Goal: Task Accomplishment & Management: Use online tool/utility

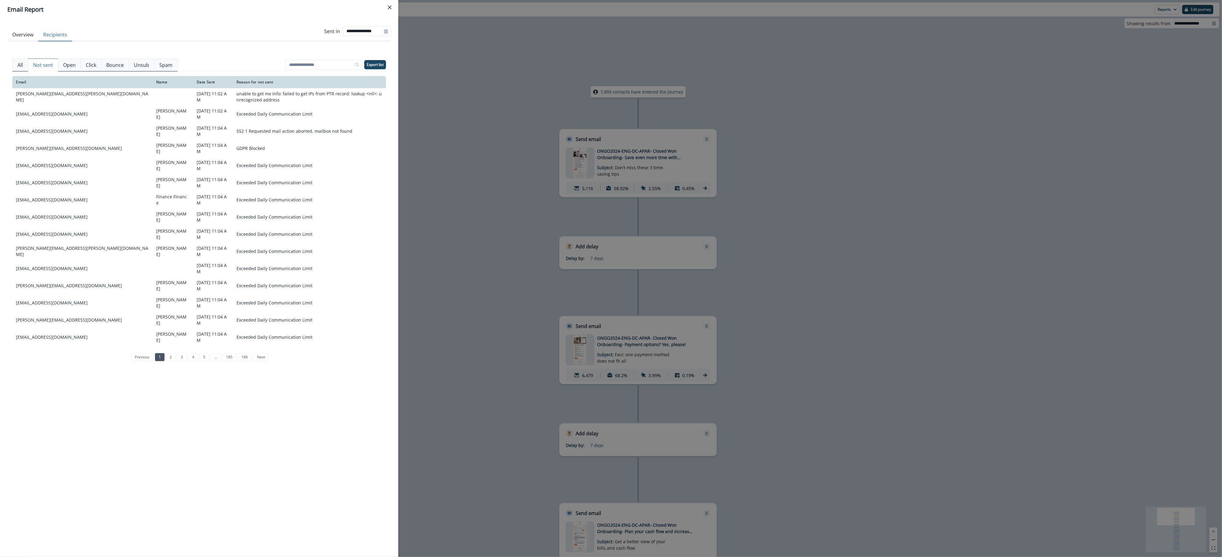
click at [495, 158] on div "**********" at bounding box center [611, 278] width 1222 height 557
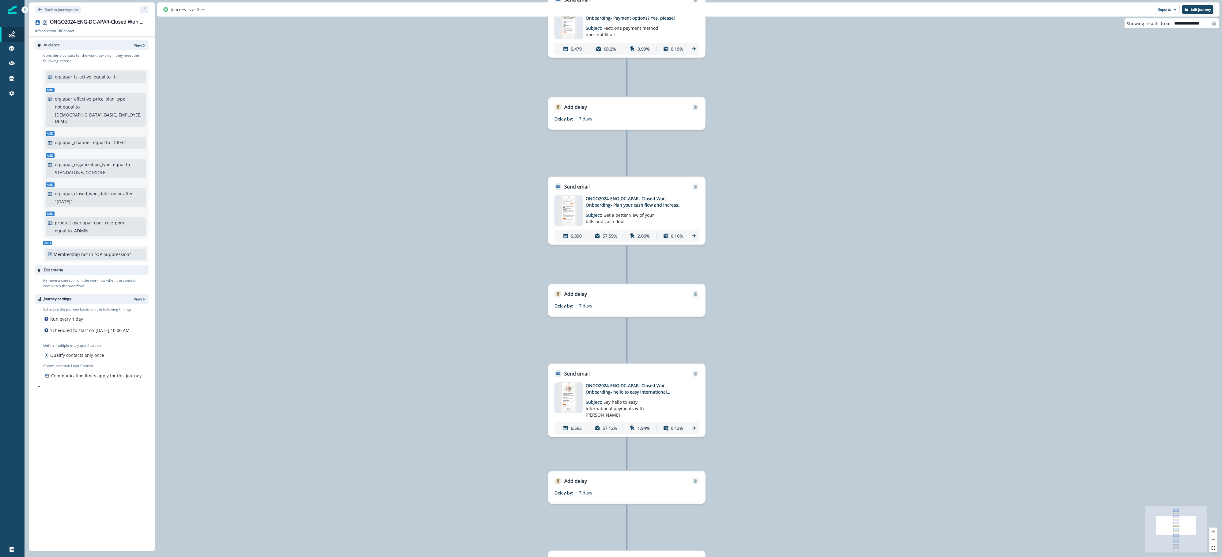
click at [561, 214] on img at bounding box center [568, 210] width 19 height 31
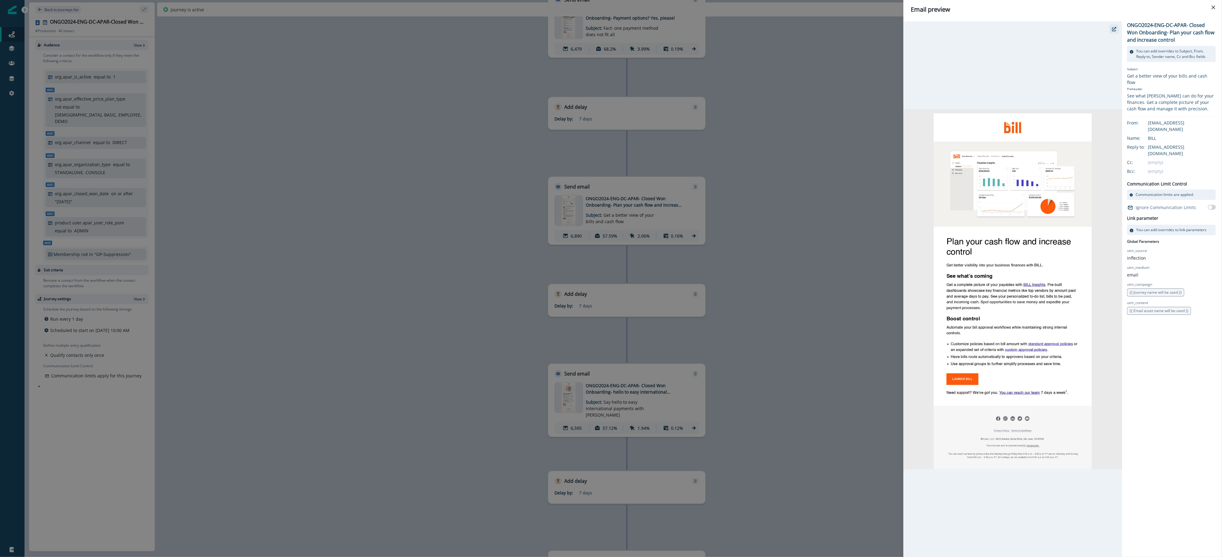
click at [1114, 28] on icon "button" at bounding box center [1114, 29] width 4 height 4
click at [572, 289] on div "Email preview ONGO2024-ENG-DC-APAR- Closed Won Onboarding- Plan your cash flow …" at bounding box center [611, 278] width 1222 height 557
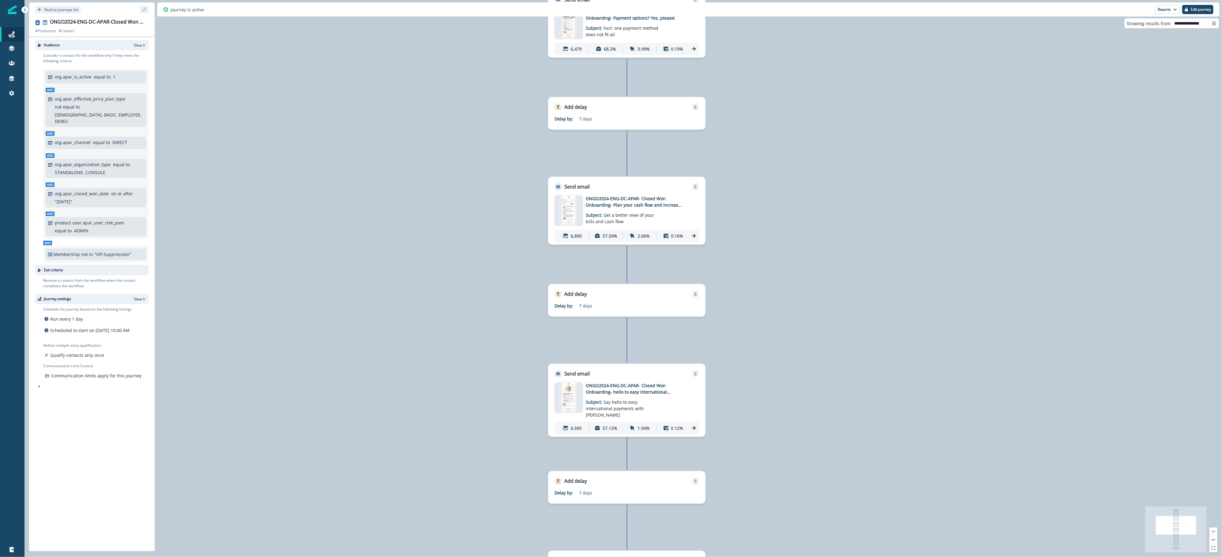
click at [574, 389] on img at bounding box center [568, 397] width 18 height 31
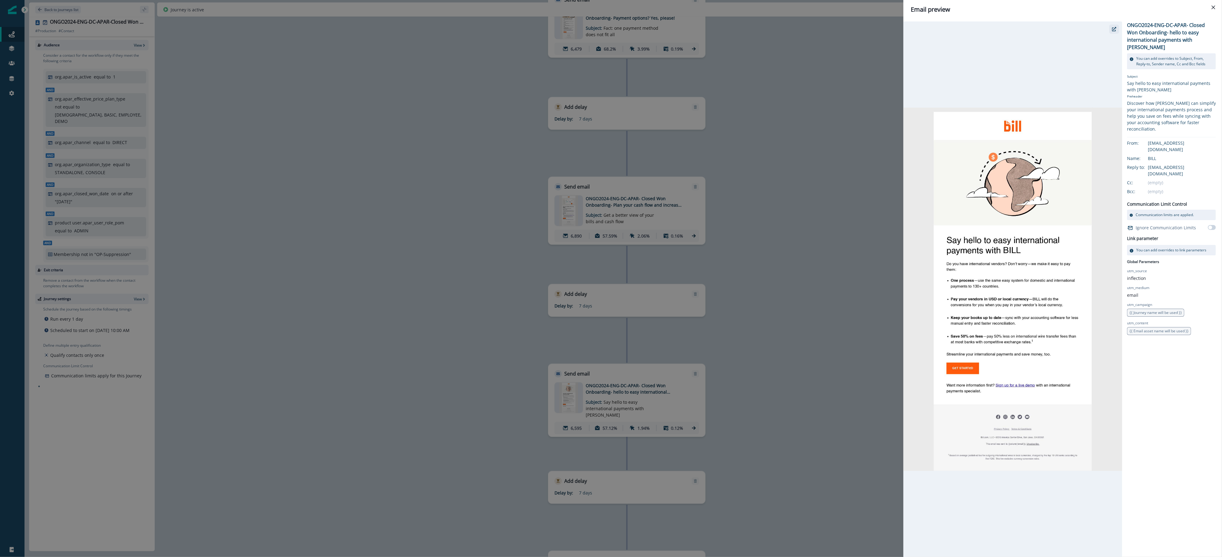
click at [1118, 27] on div at bounding box center [1013, 288] width 219 height 535
click at [1112, 27] on button "button" at bounding box center [1114, 29] width 10 height 9
click at [613, 204] on div "Email preview ONGO2024-ENG-DC-APAR- Closed Won Onboarding- hello to easy intern…" at bounding box center [611, 278] width 1222 height 557
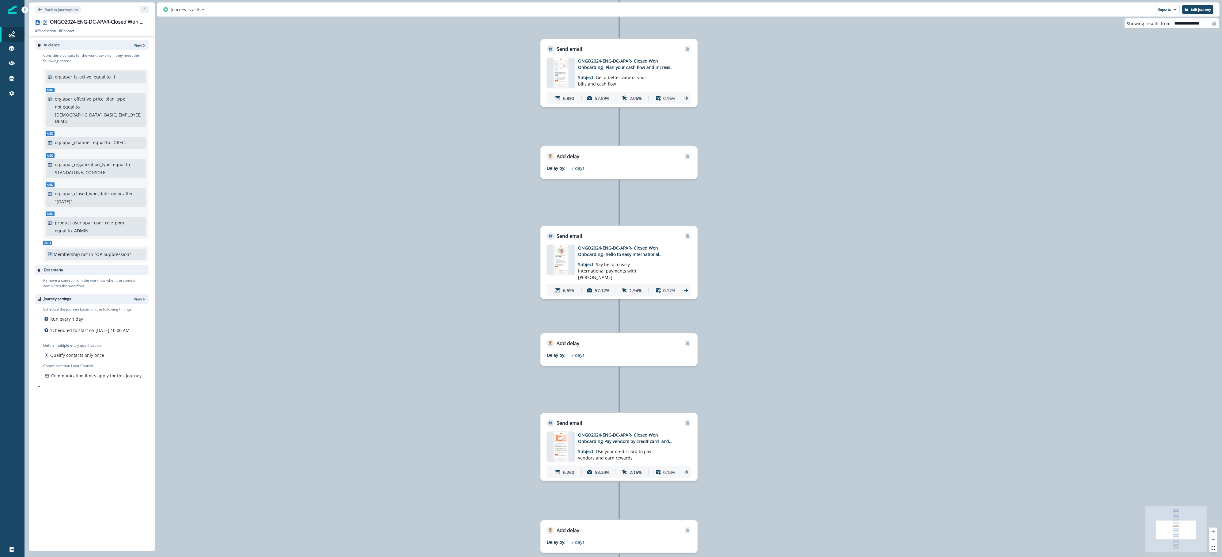
click at [566, 448] on img at bounding box center [561, 446] width 19 height 31
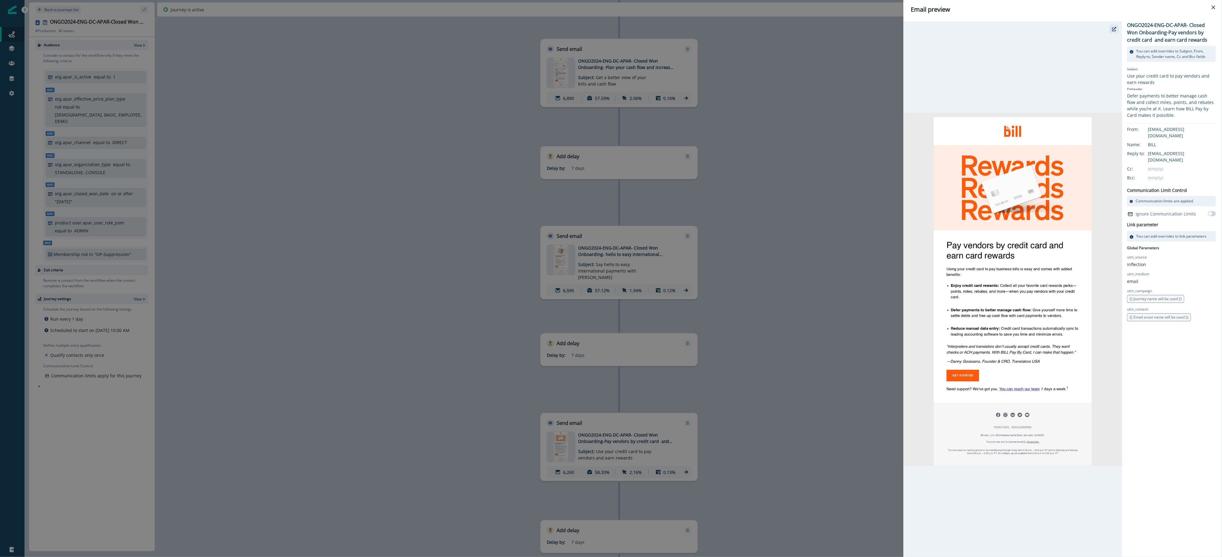
click at [1114, 26] on button "button" at bounding box center [1114, 29] width 10 height 9
click at [582, 455] on div "Email preview ONGO2024-ENG-DC-APAR- Closed Won Onboarding-Pay vendors by credit…" at bounding box center [611, 278] width 1222 height 557
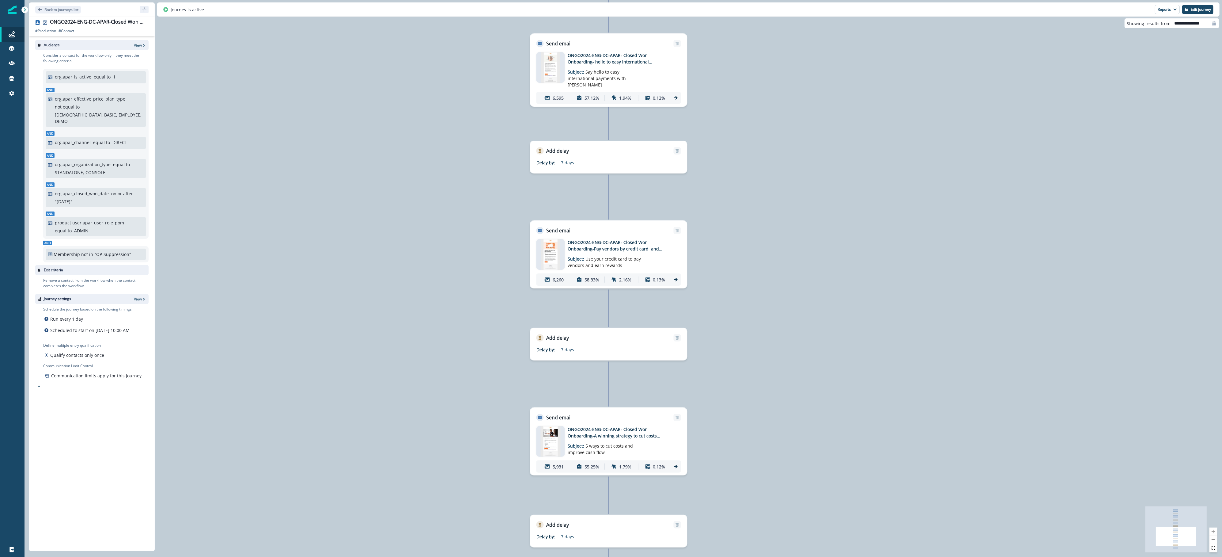
click at [540, 449] on div at bounding box center [550, 441] width 28 height 31
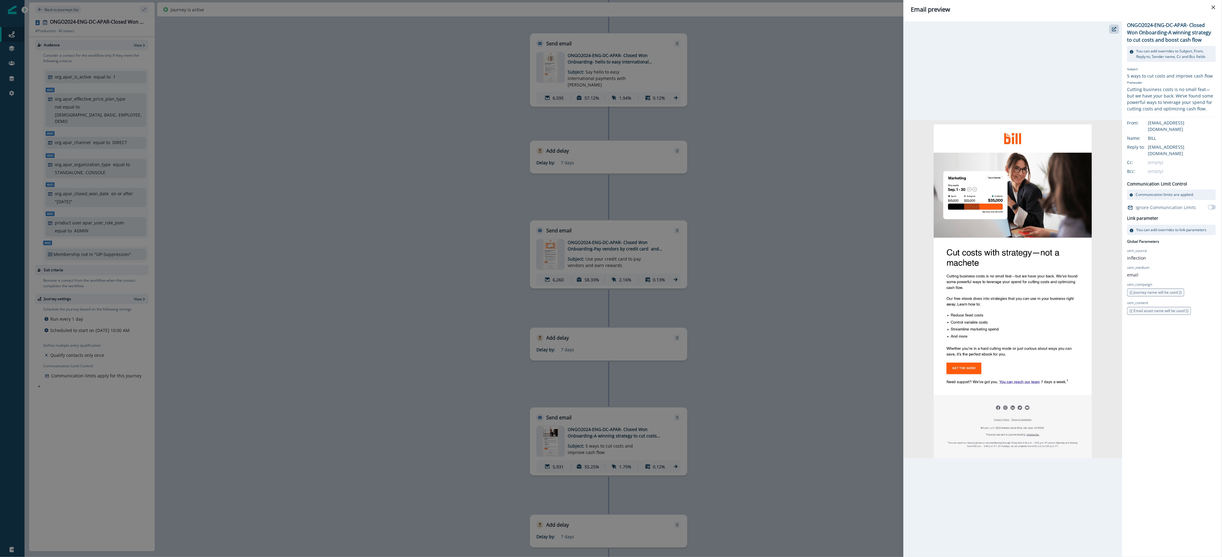
click at [782, 395] on div "Email preview ONGO2024-ENG-DC-APAR- Closed Won Onboarding-A winning strategy to…" at bounding box center [611, 278] width 1222 height 557
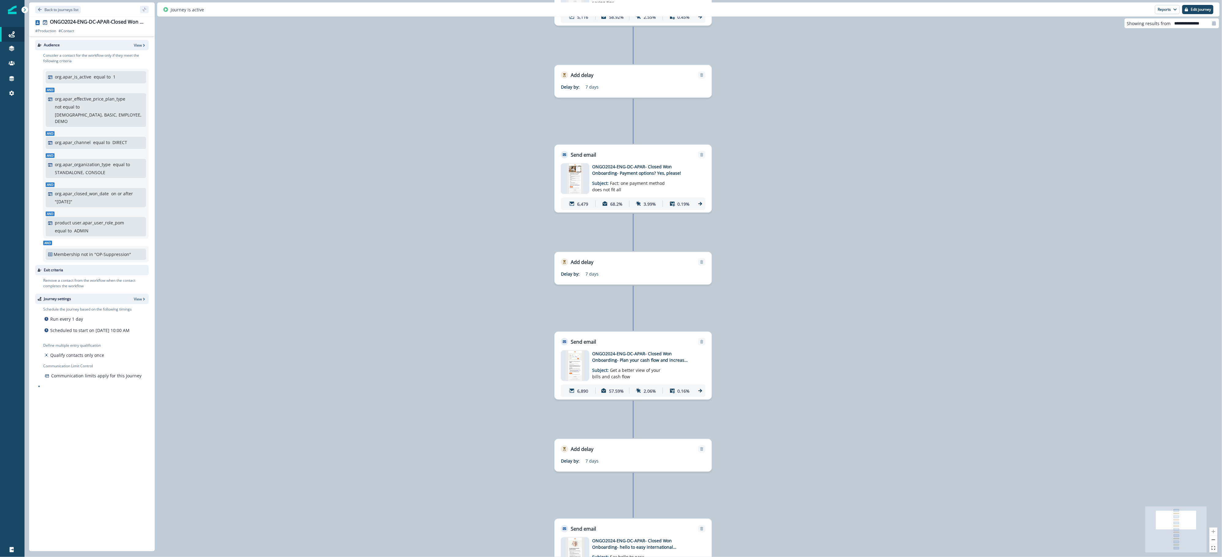
click at [567, 192] on img at bounding box center [575, 178] width 17 height 31
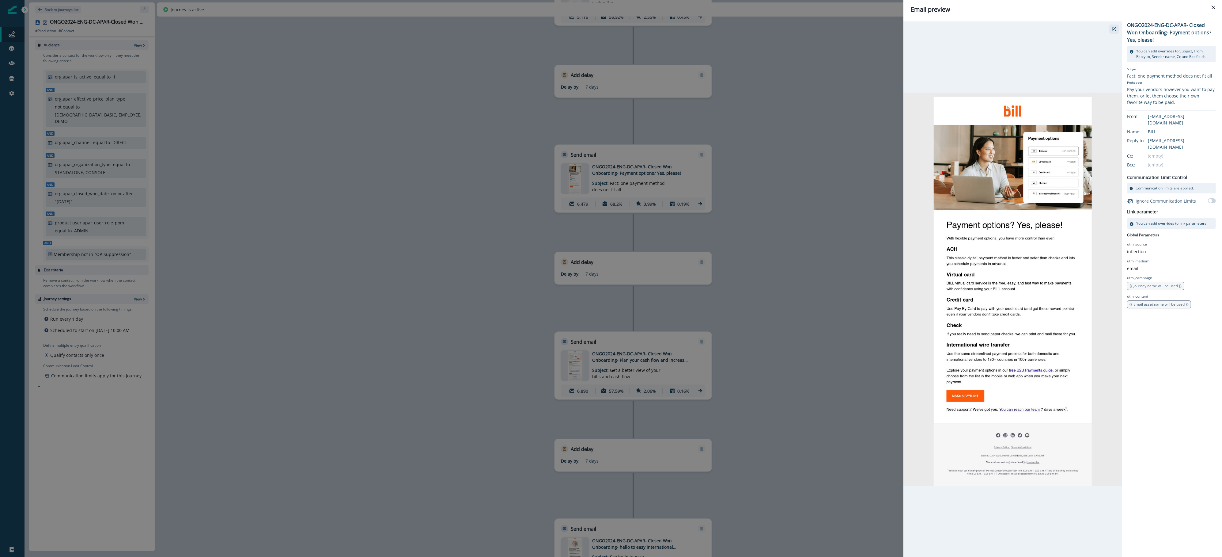
click at [1114, 31] on icon "button" at bounding box center [1114, 29] width 4 height 4
